Goal: Task Accomplishment & Management: Complete application form

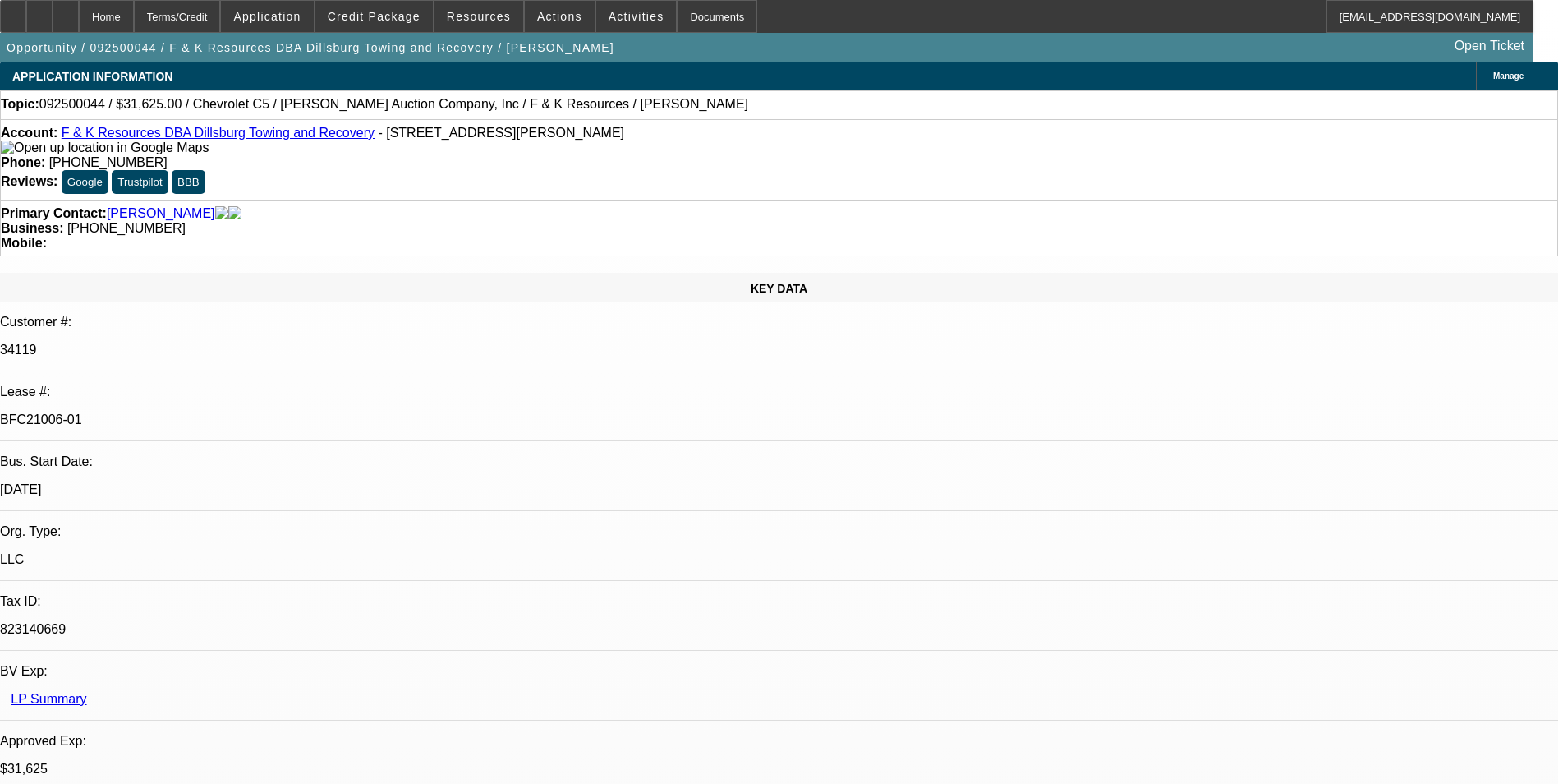
select select "0"
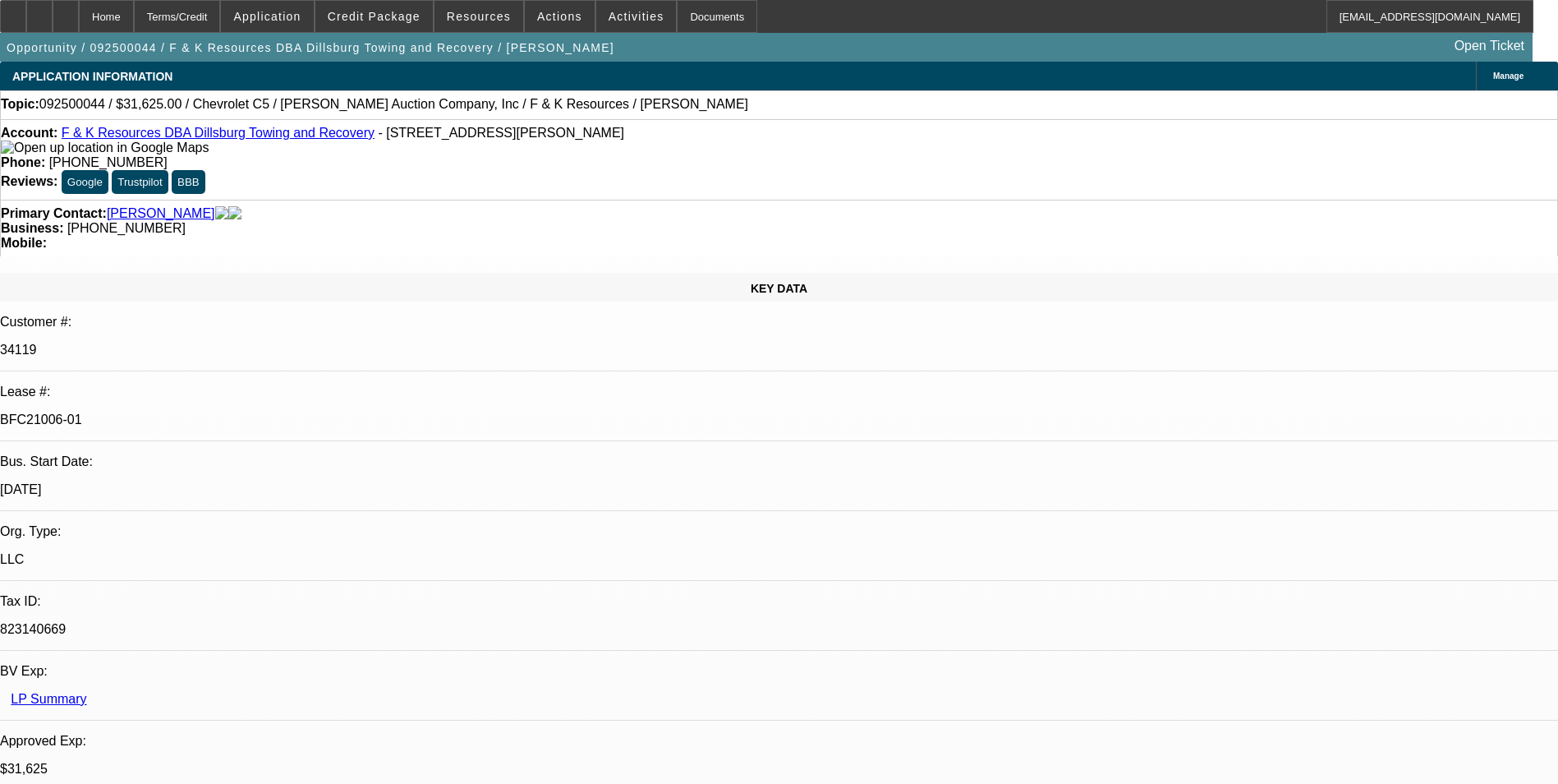
select select "0"
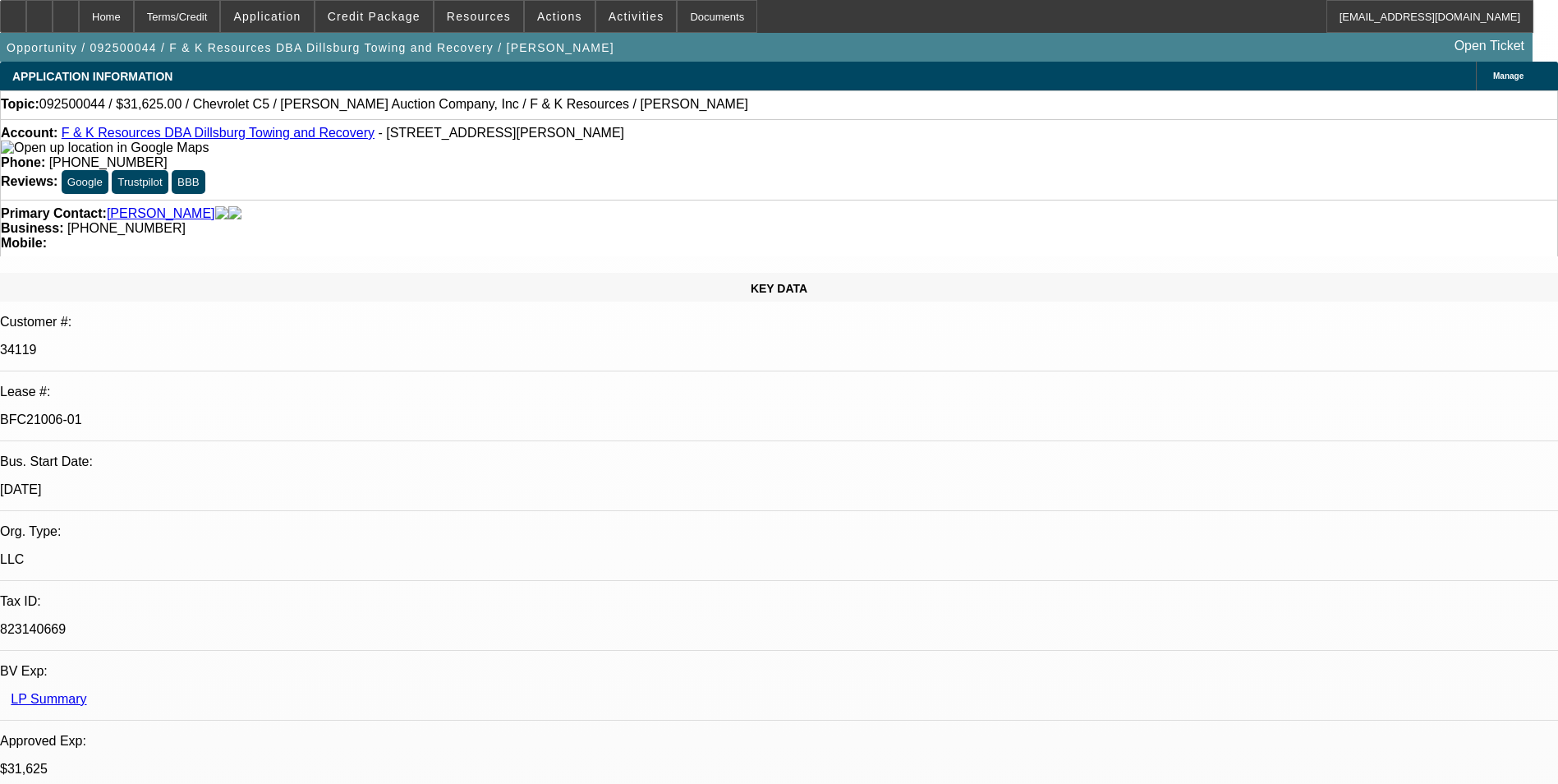
select select "0"
select select "1"
select select "6"
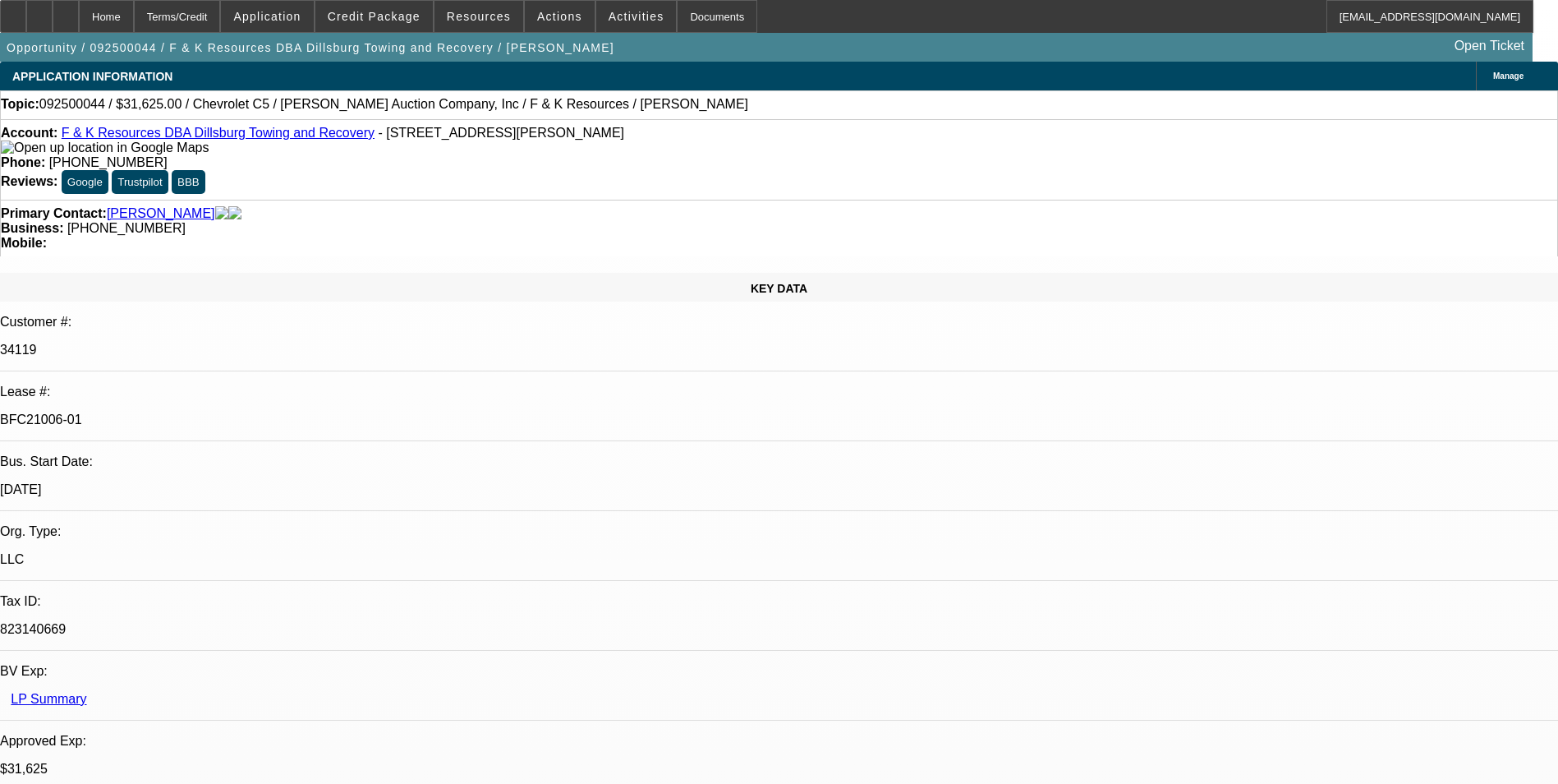
select select "1"
select select "6"
select select "1"
select select "3"
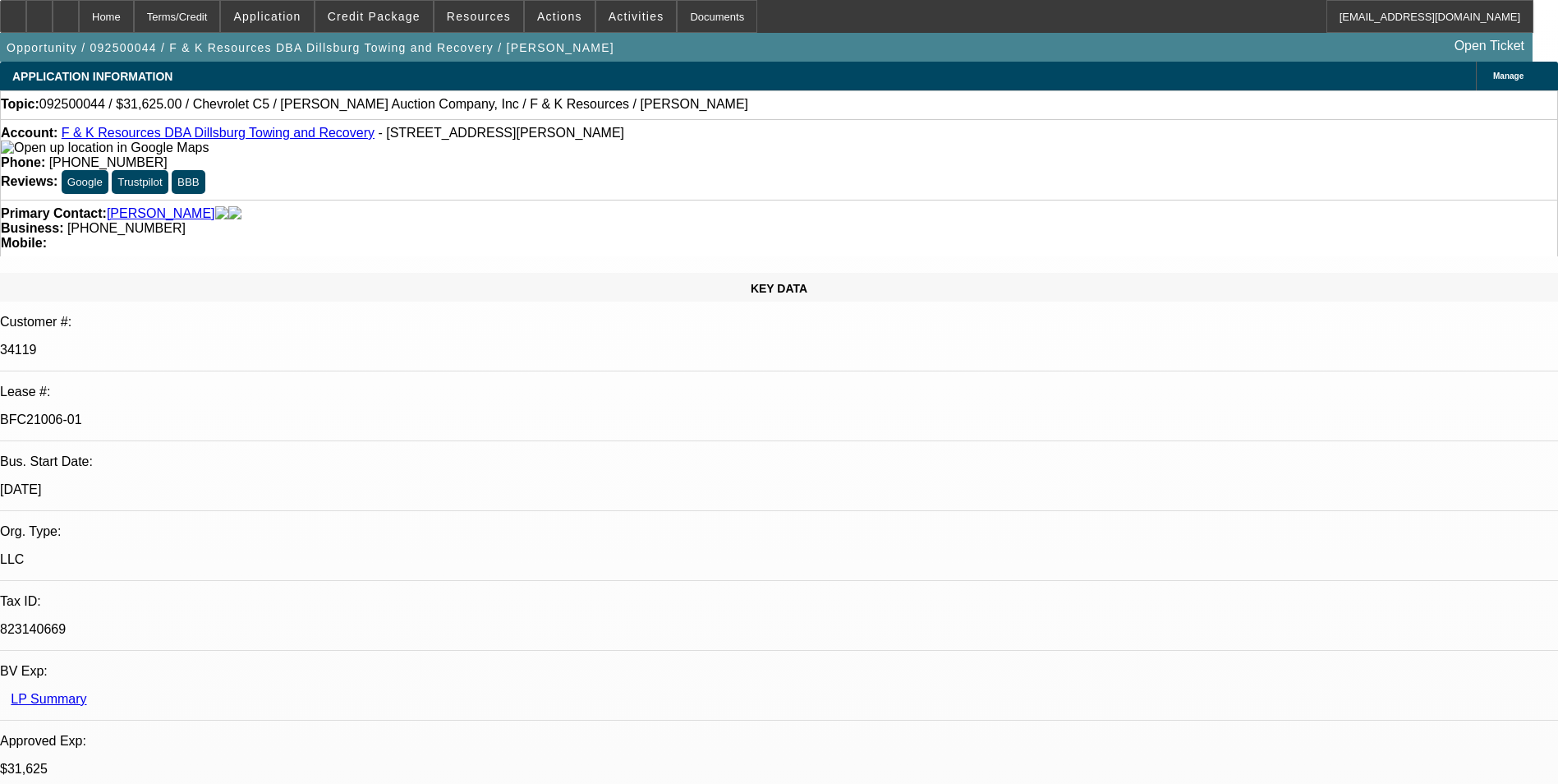
select select "6"
select select "1"
select select "6"
